Goal: Navigation & Orientation: Find specific page/section

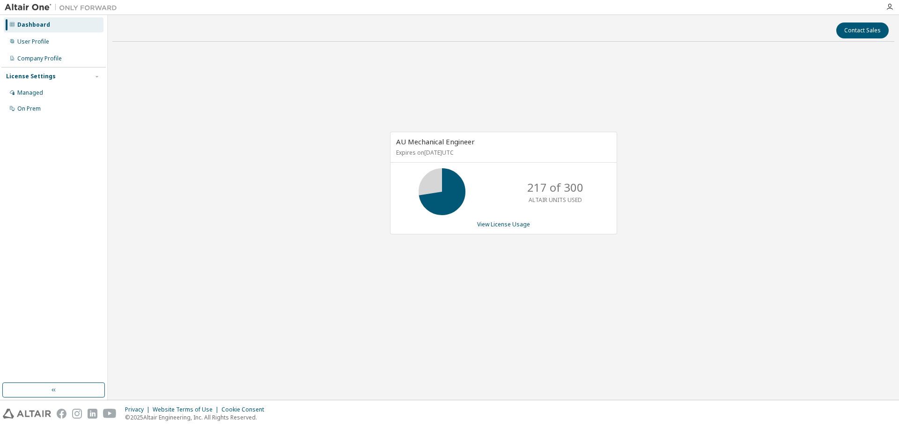
click at [288, 180] on div "AU Mechanical Engineer Expires on [DATE] UTC 217 of 300 ALTAIR UNITS USED View …" at bounding box center [503, 187] width 782 height 277
click at [473, 110] on div "AU Mechanical Engineer Expires on [DATE] UTC 241 of 300 ALTAIR UNITS USED View …" at bounding box center [503, 187] width 782 height 277
